Goal: Task Accomplishment & Management: Manage account settings

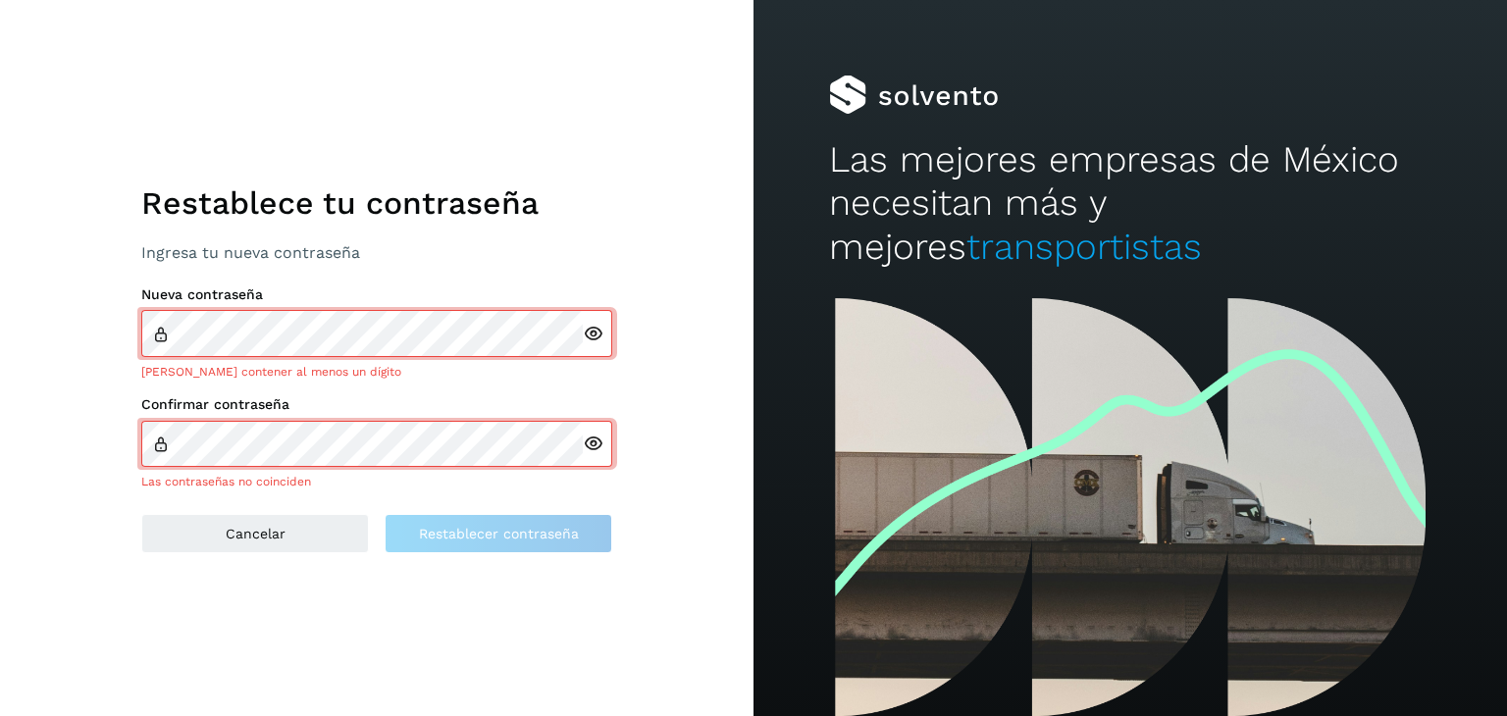
click at [591, 349] on div at bounding box center [597, 333] width 29 height 47
click at [588, 335] on icon at bounding box center [593, 334] width 21 height 21
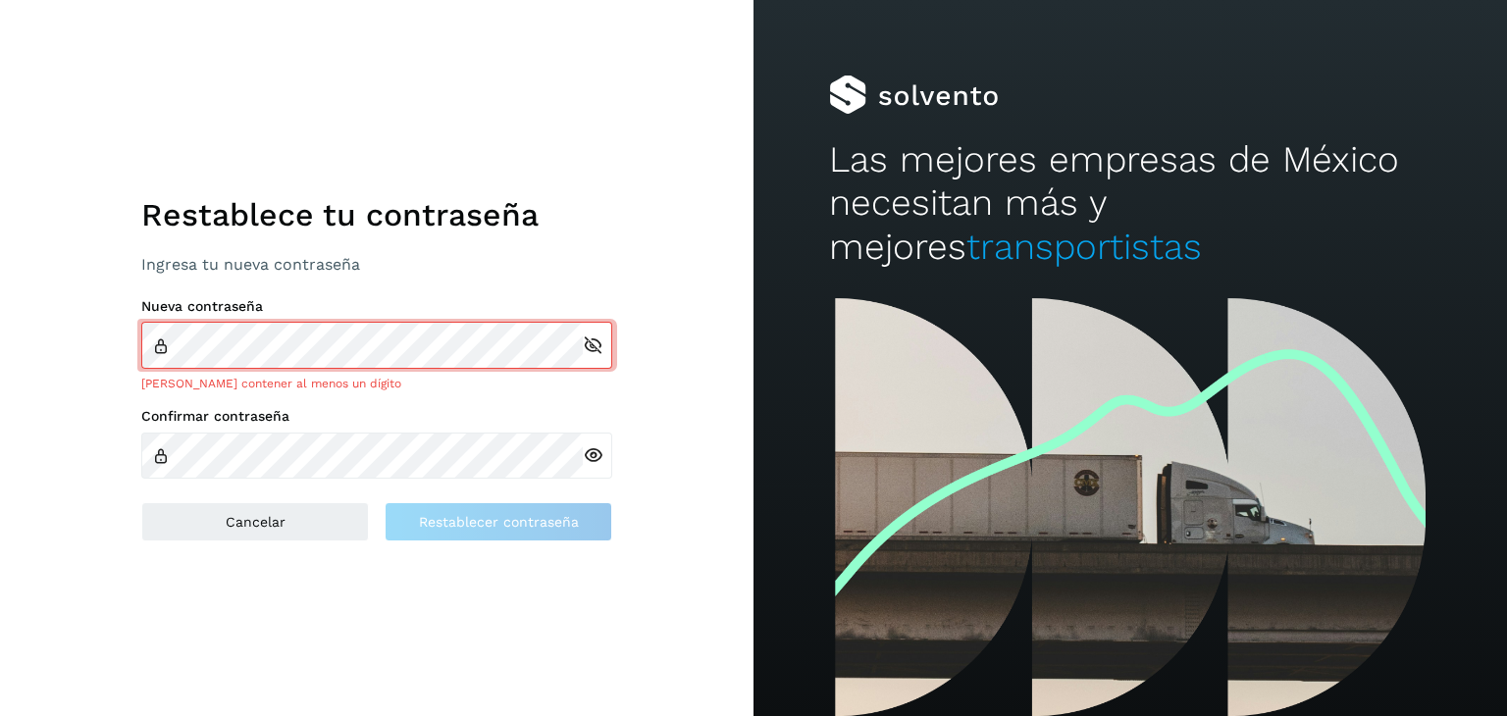
click at [589, 452] on icon at bounding box center [593, 456] width 21 height 21
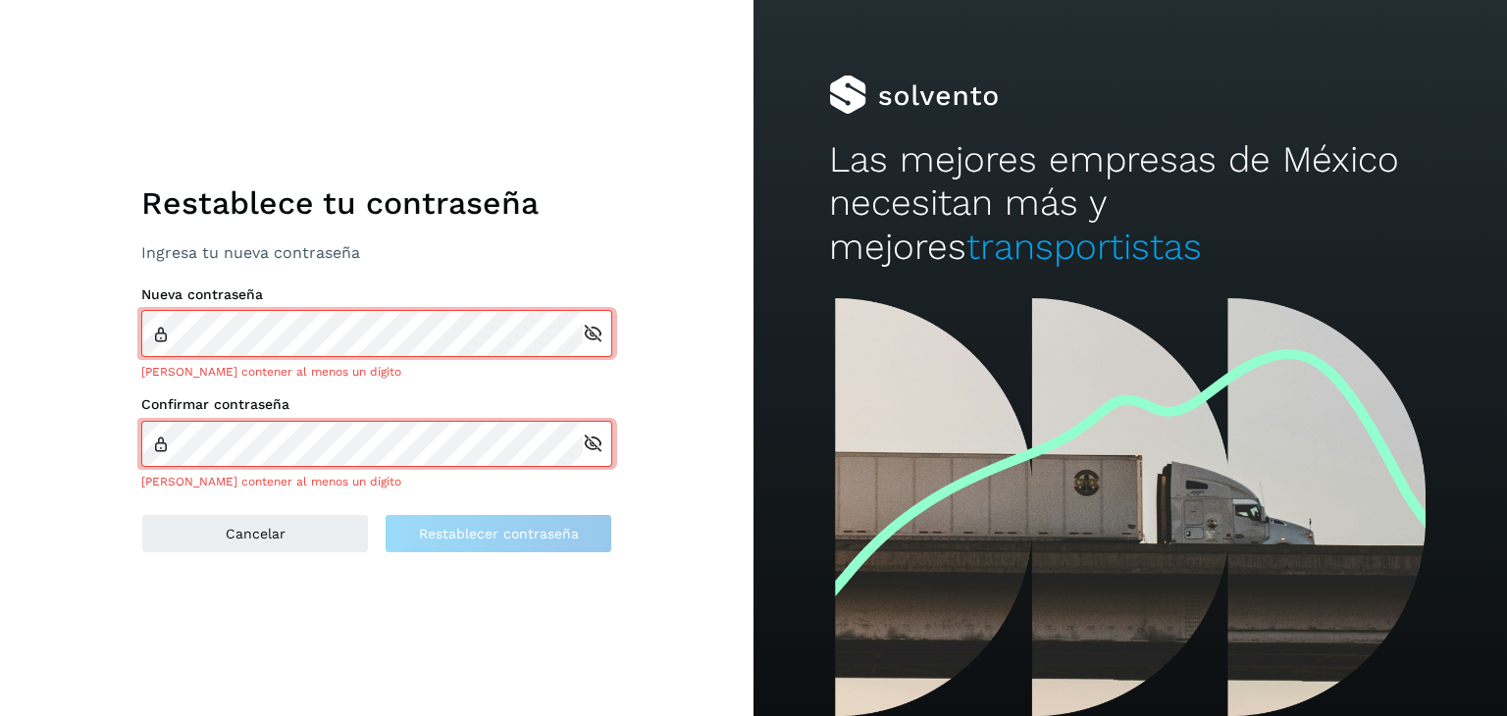
click at [370, 488] on div "[PERSON_NAME] contener al menos un dígito" at bounding box center [376, 482] width 471 height 18
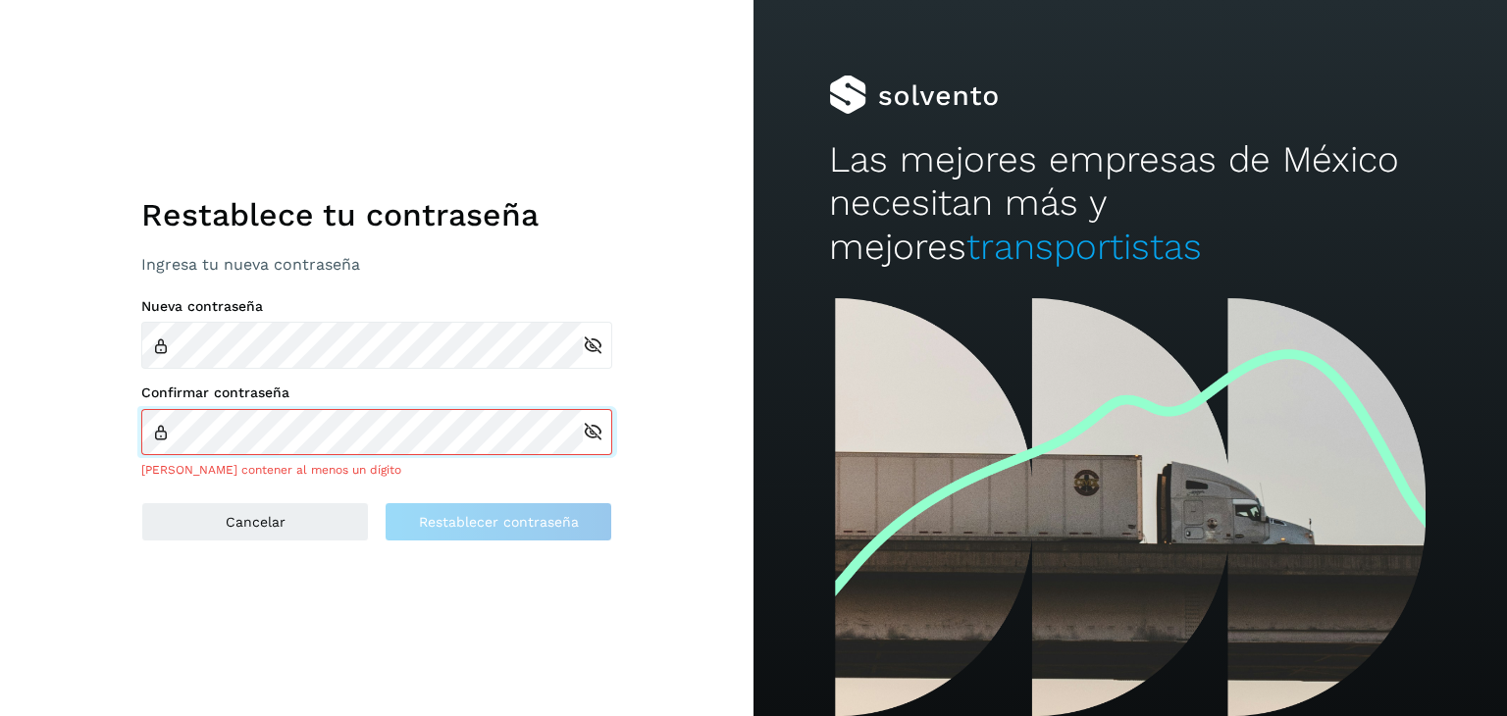
click at [290, 429] on div "Confirmar contraseña [PERSON_NAME] contener al menos un dígito" at bounding box center [376, 432] width 471 height 94
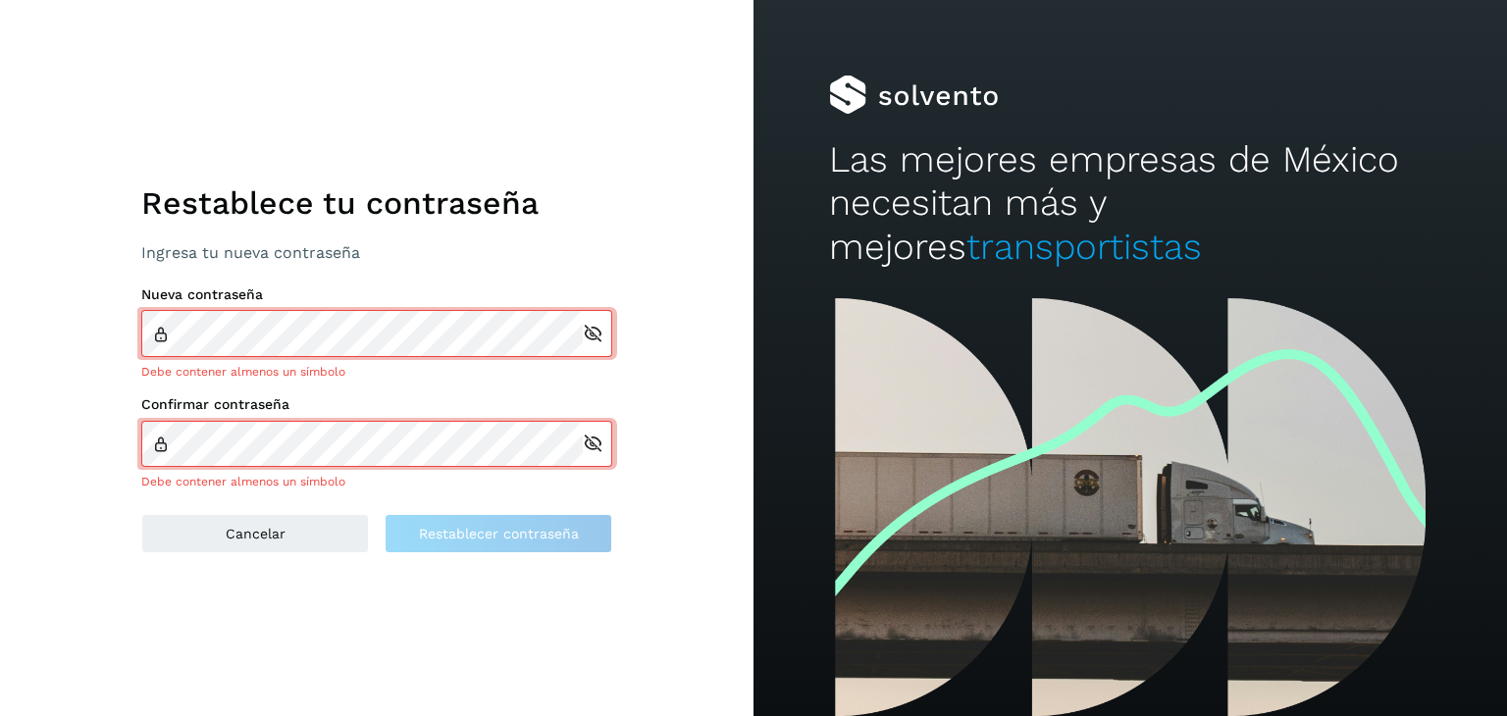
click at [436, 635] on div "Restablece tu contraseña Ingresa tu nueva contraseña Nueva contraseña Debe cont…" at bounding box center [377, 358] width 754 height 716
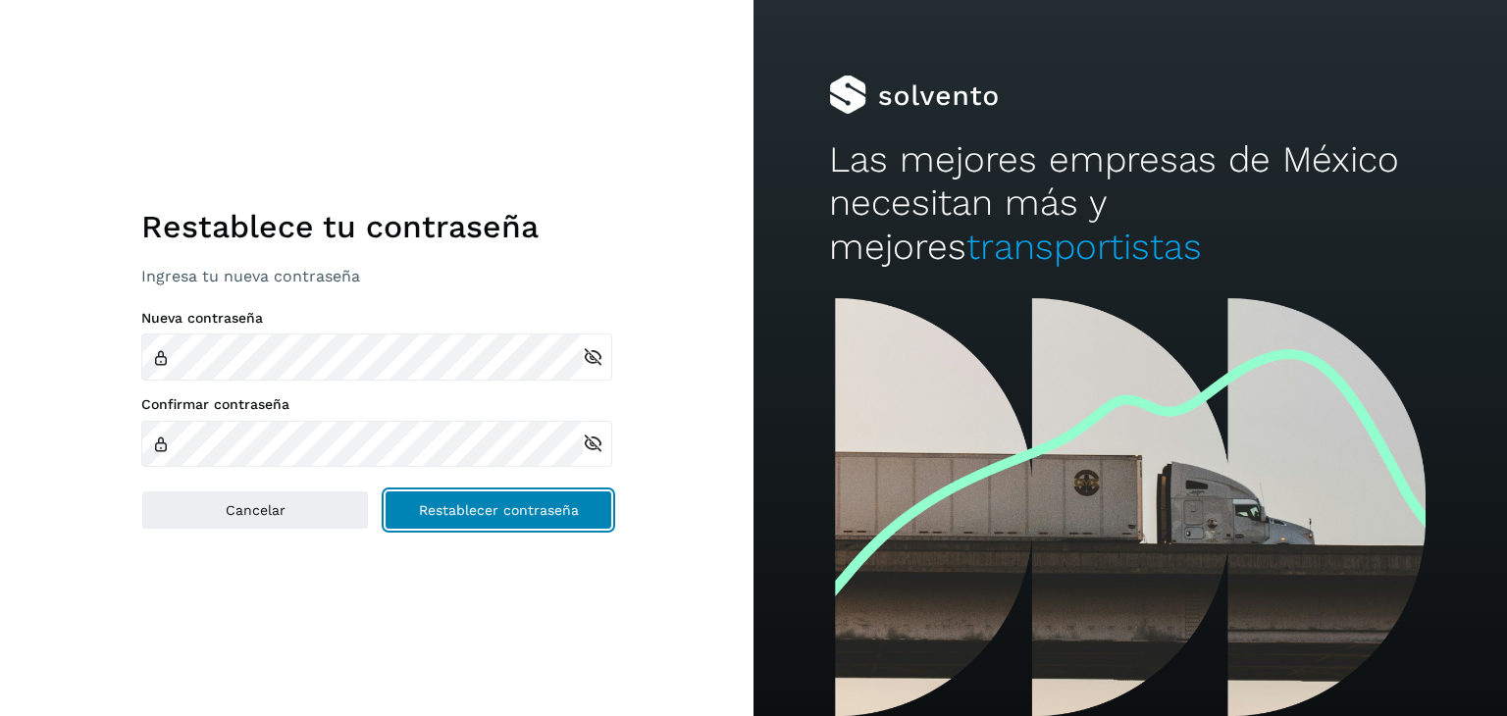
click at [491, 512] on span "Restablecer contraseña" at bounding box center [499, 510] width 160 height 14
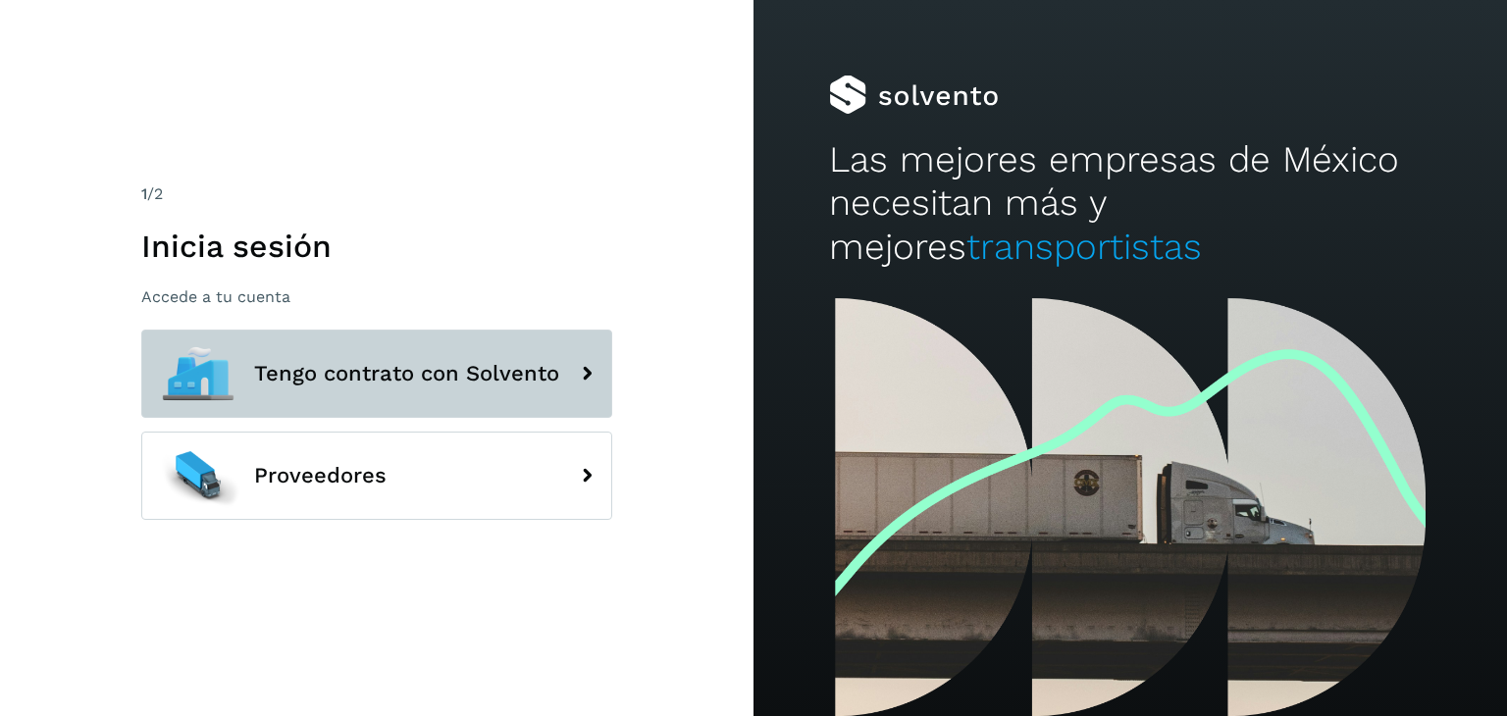
click at [417, 370] on span "Tengo contrato con Solvento" at bounding box center [406, 374] width 305 height 24
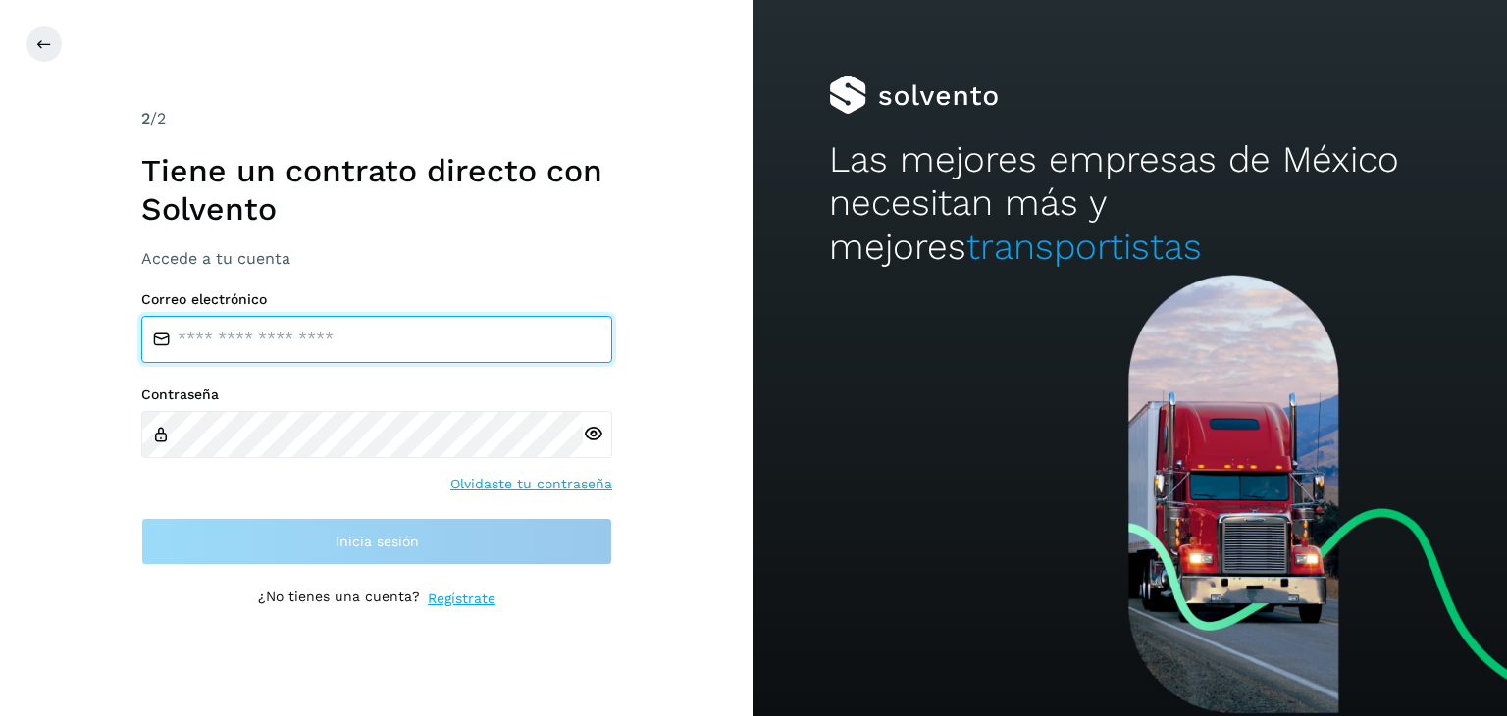
click at [236, 339] on input "email" at bounding box center [376, 339] width 471 height 47
type input "**********"
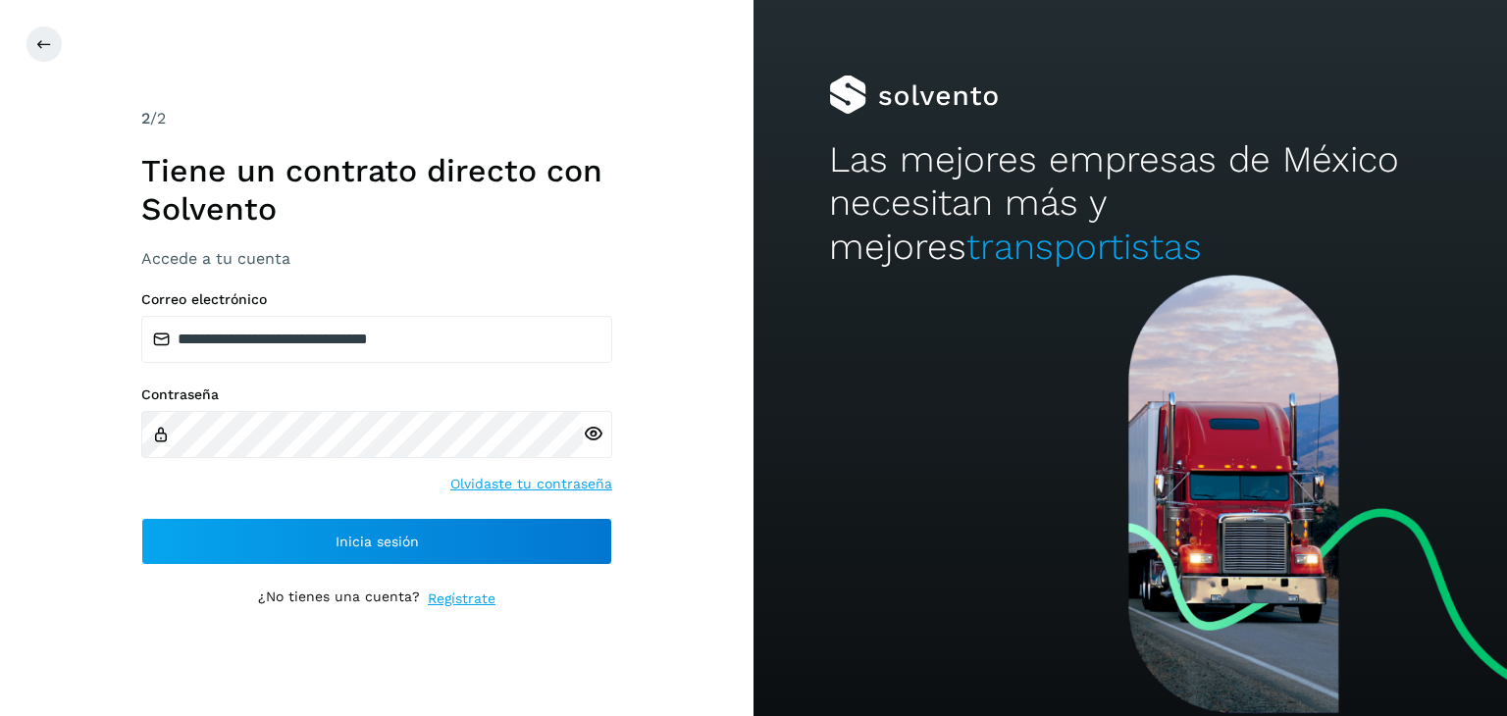
click at [597, 433] on icon at bounding box center [593, 434] width 21 height 21
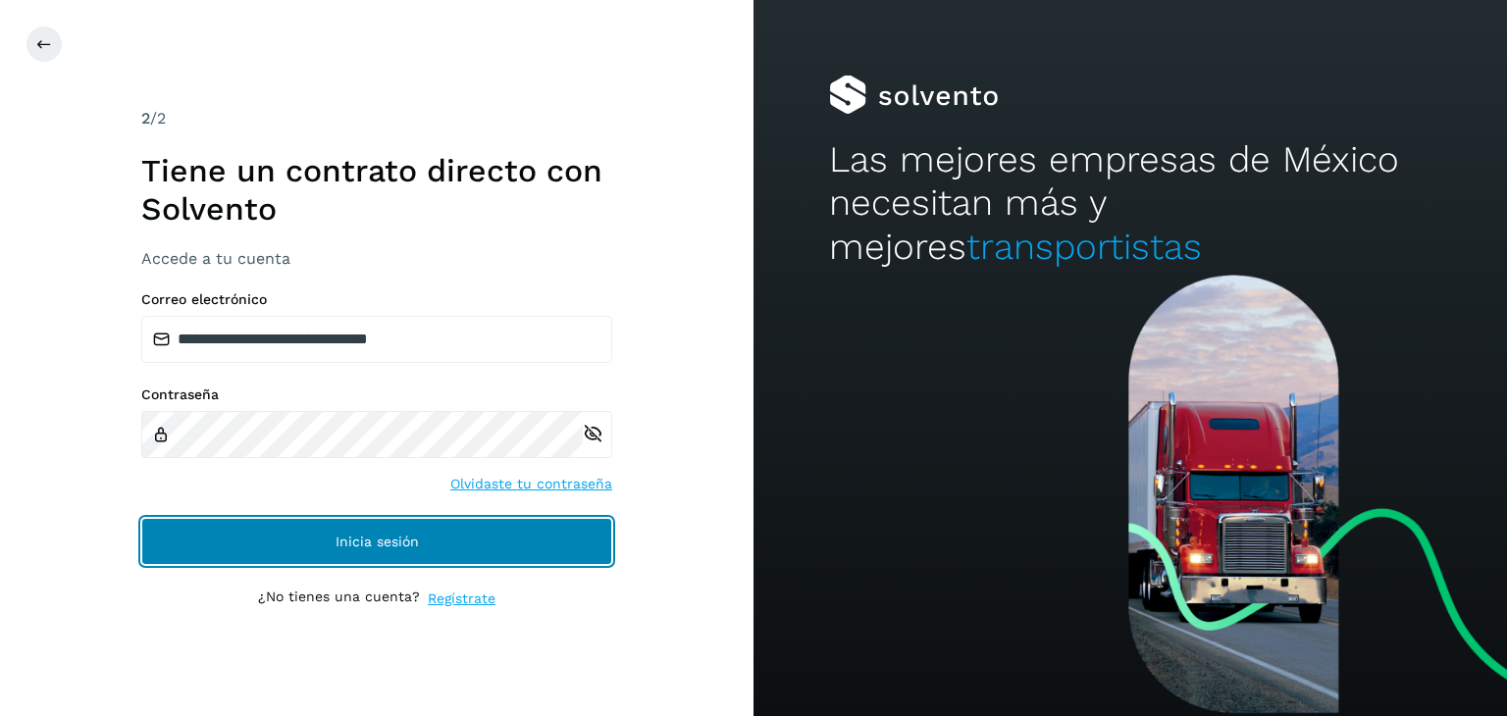
click at [382, 535] on span "Inicia sesión" at bounding box center [377, 542] width 83 height 14
